Goal: Information Seeking & Learning: Learn about a topic

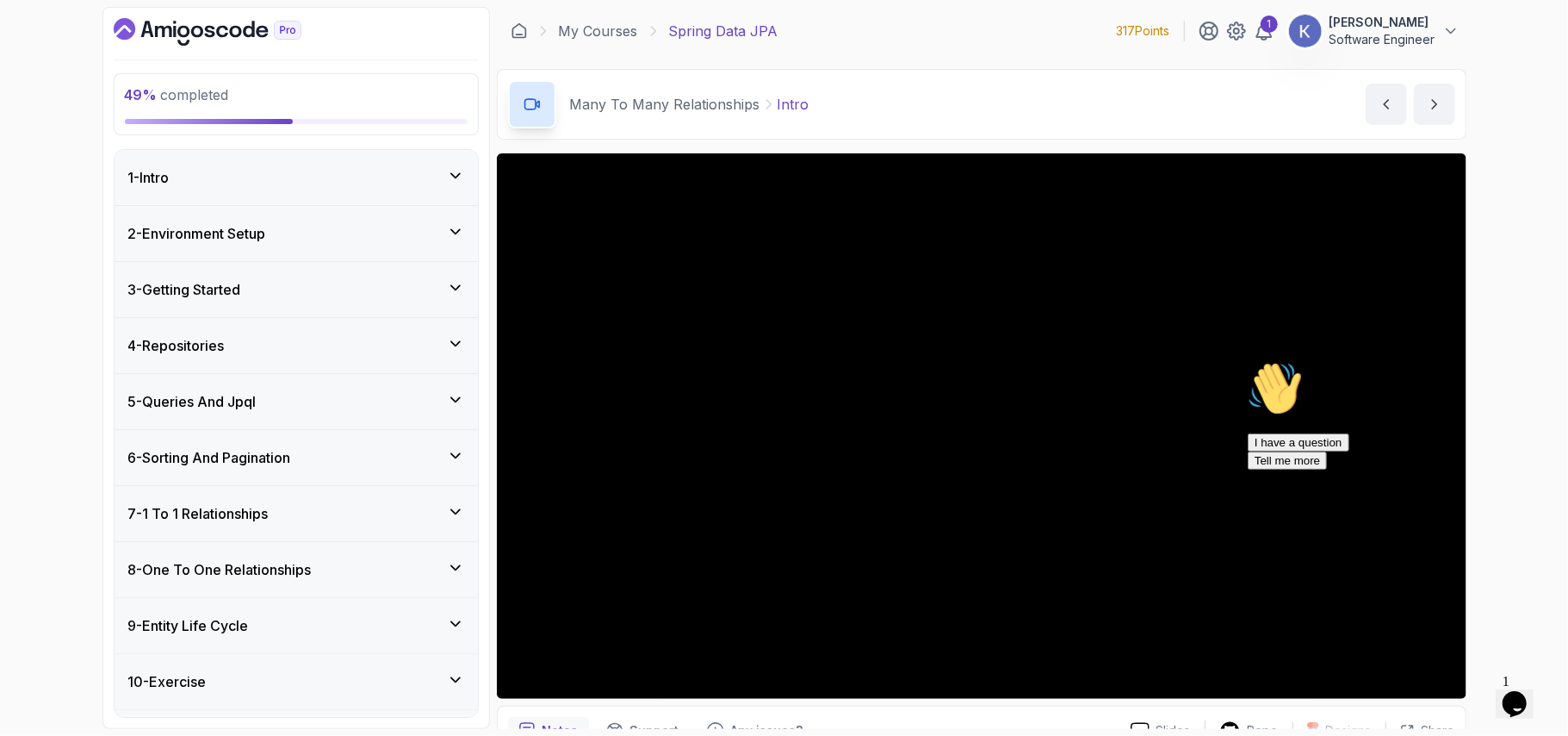
scroll to position [615, 0]
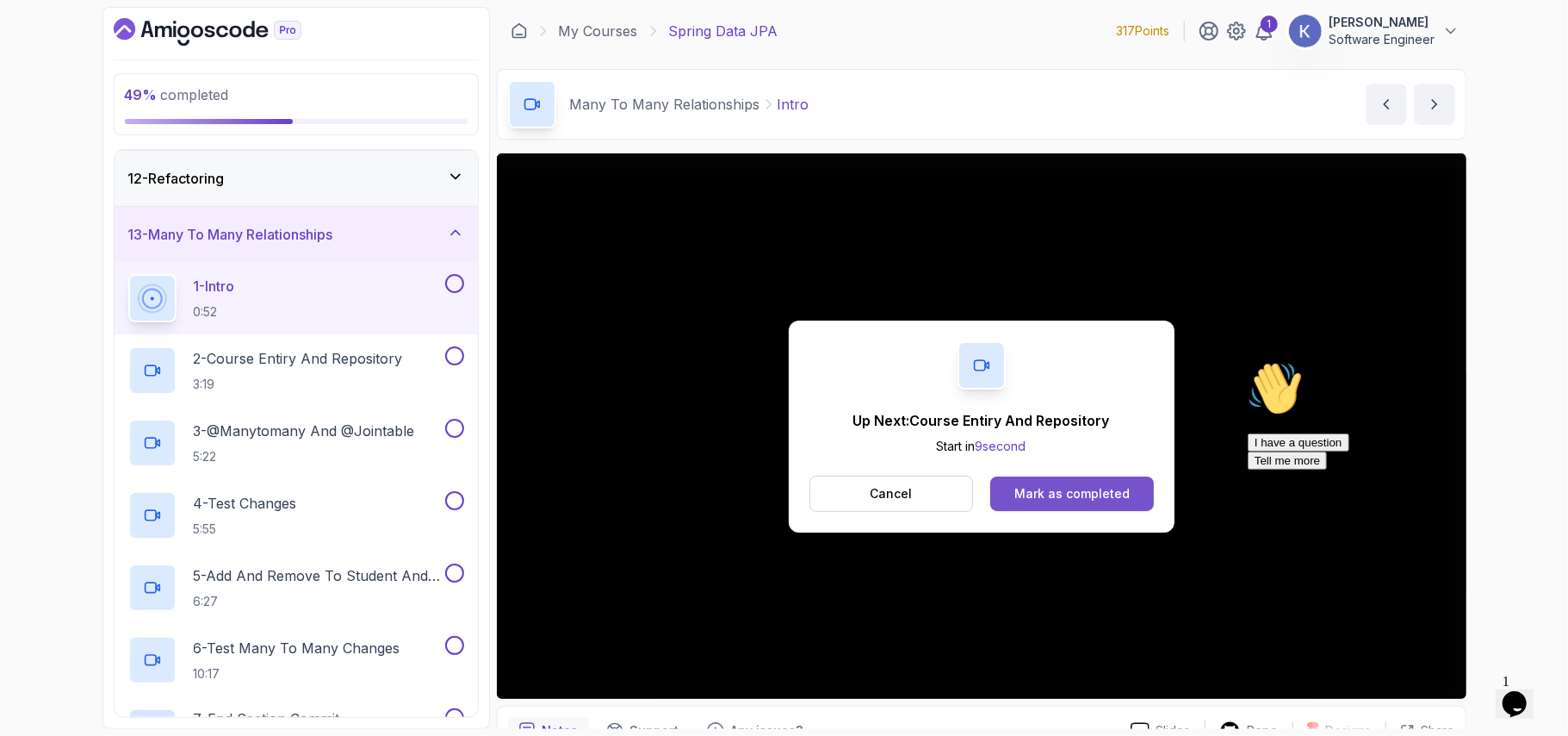
click at [1138, 505] on button "Mark as completed" at bounding box center [1072, 494] width 163 height 34
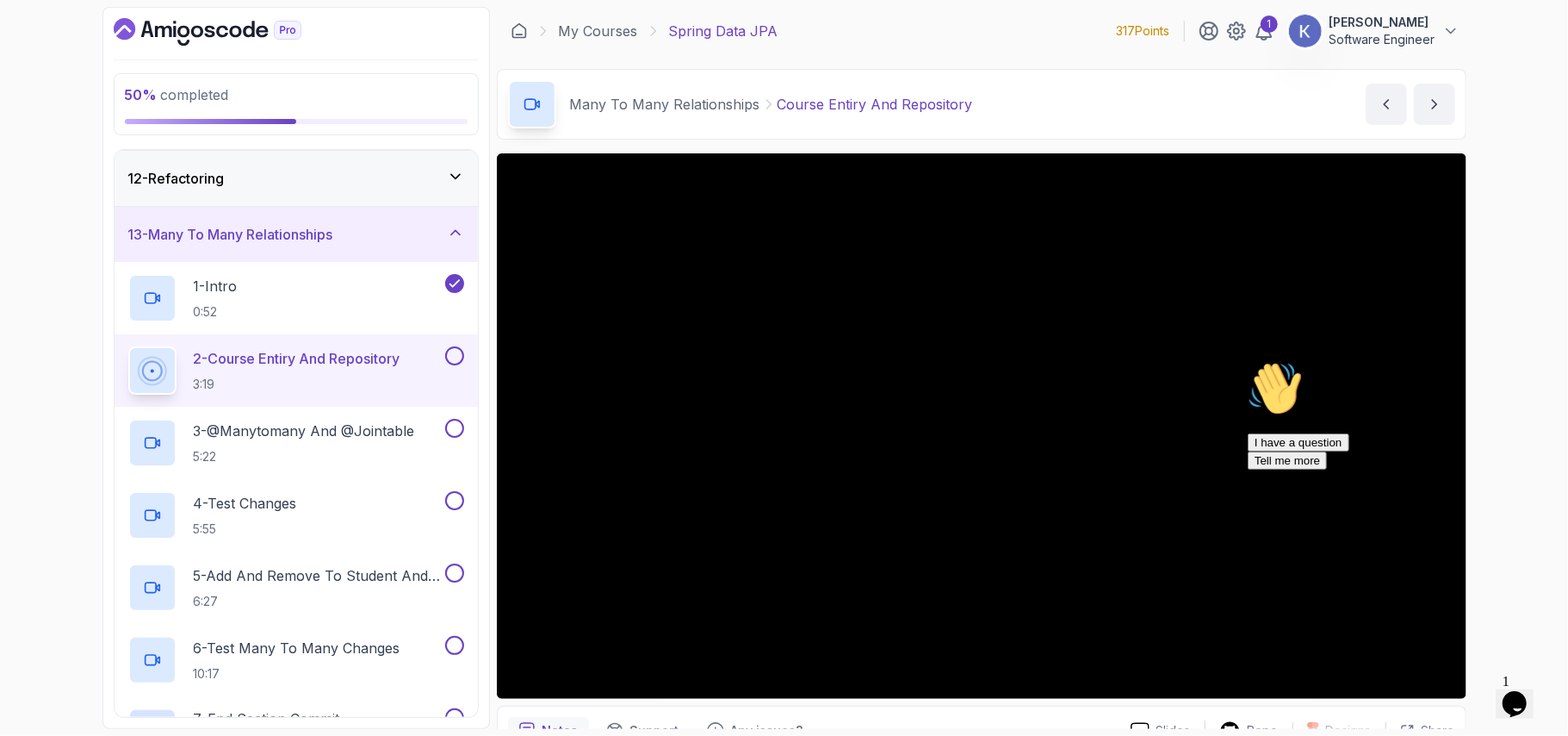
click at [1247, 360] on icon "Chat attention grabber" at bounding box center [1247, 360] width 0 height 0
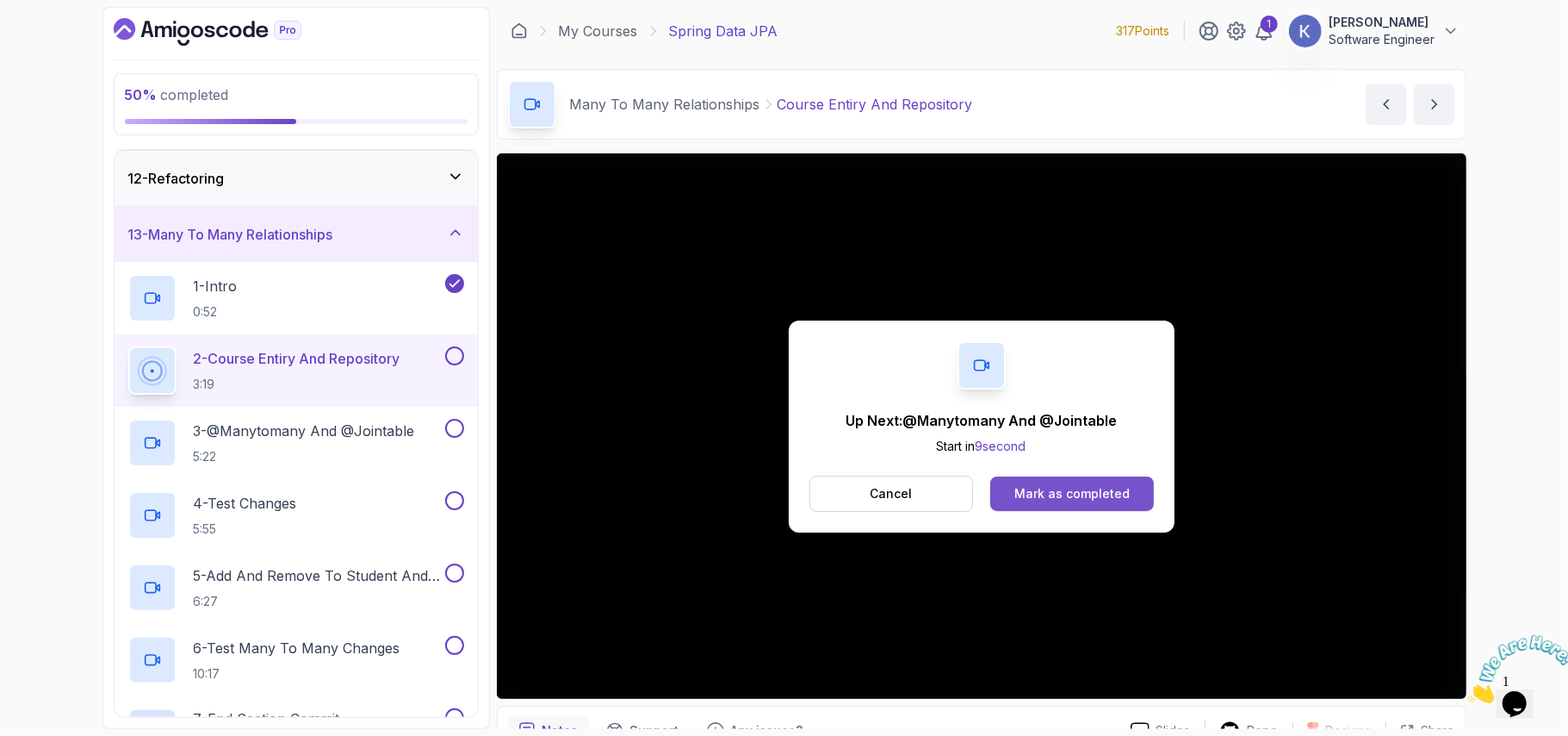
click at [1108, 490] on div "Mark as completed" at bounding box center [1073, 494] width 115 height 17
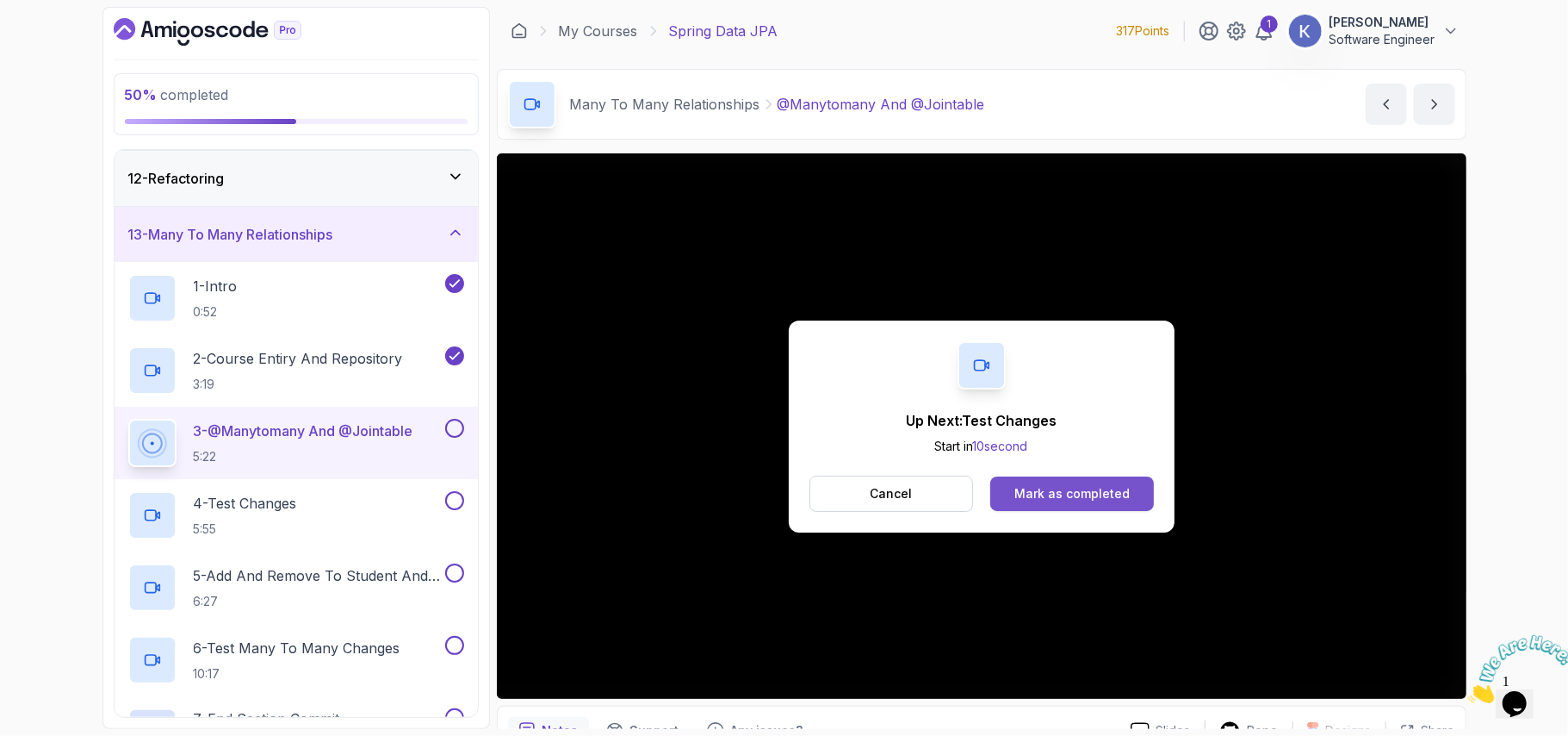
click at [1087, 497] on div "Mark as completed" at bounding box center [1073, 494] width 115 height 17
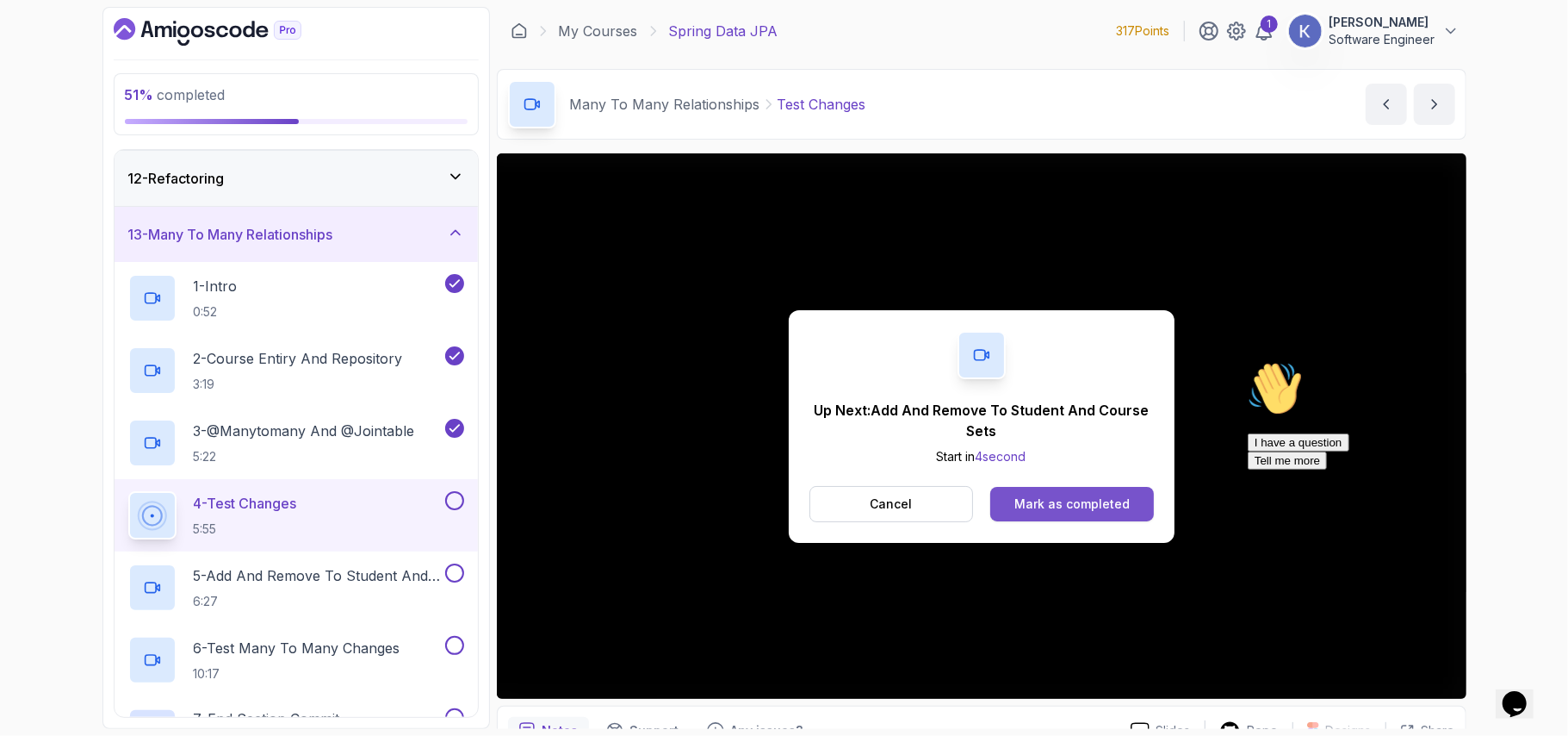
click at [1089, 497] on div "Mark as completed" at bounding box center [1073, 504] width 115 height 17
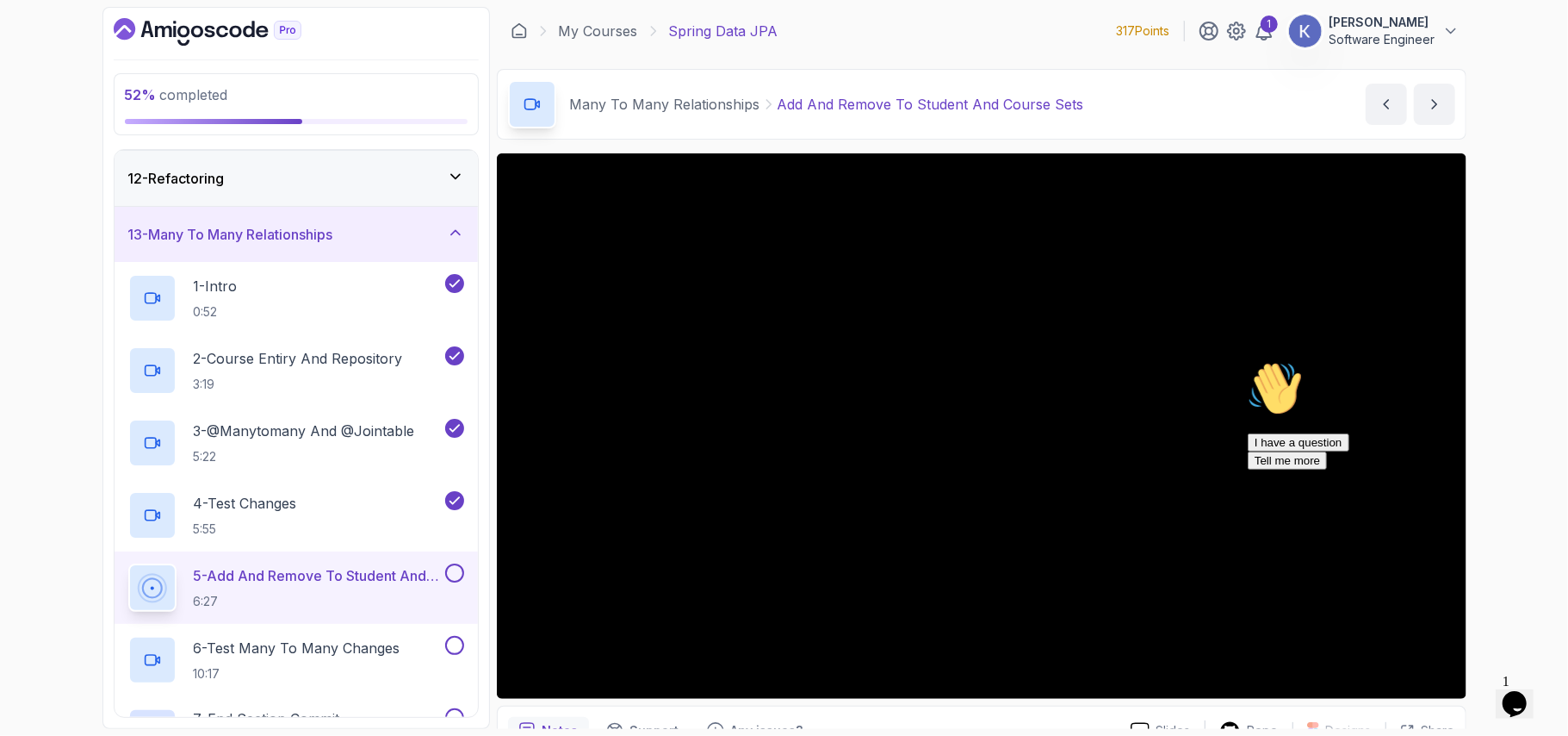
click at [1247, 360] on icon "Chat attention grabber" at bounding box center [1247, 360] width 0 height 0
click at [1467, 690] on icon "Close" at bounding box center [1467, 697] width 0 height 15
